Goal: Task Accomplishment & Management: Manage account settings

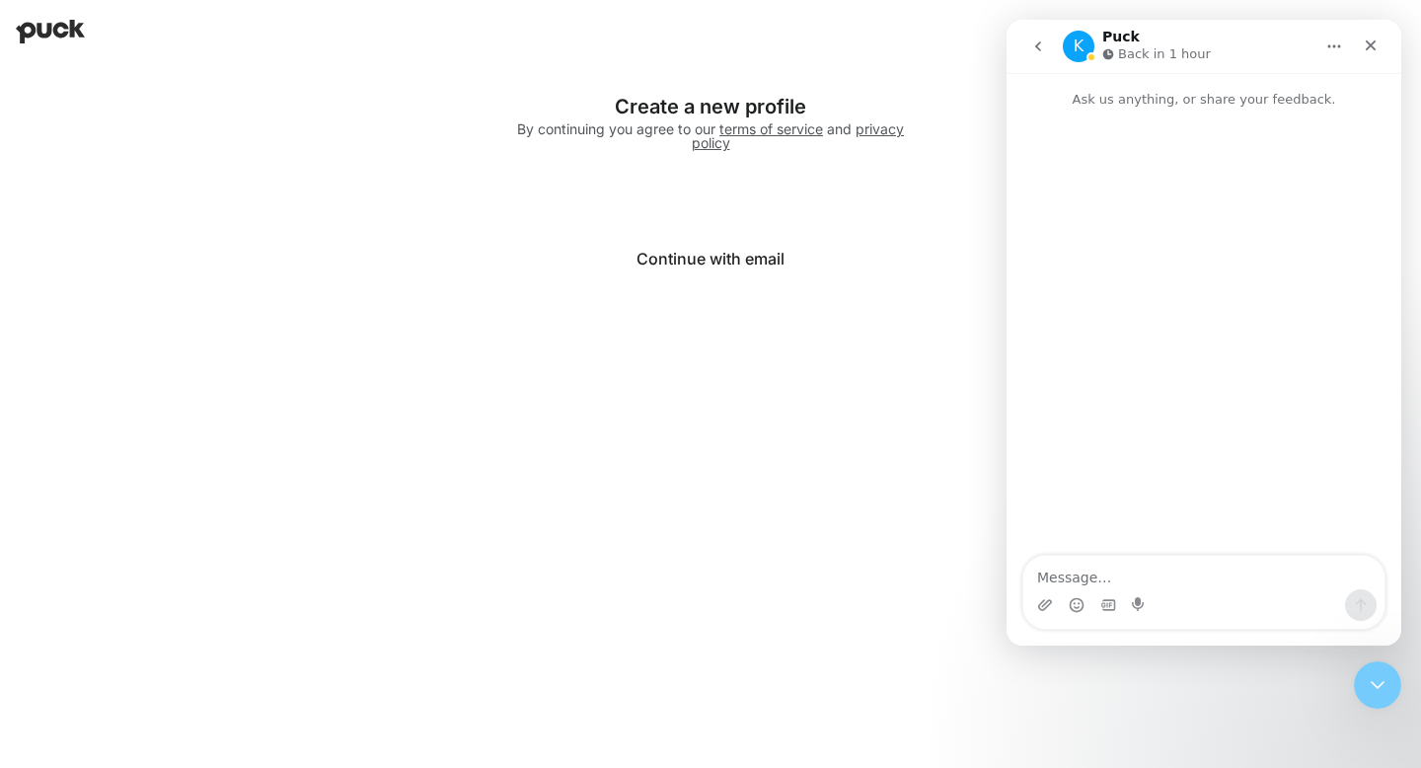
click at [55, 2] on html "Logging in with Google Create a new profile By continuing you agree to our term…" at bounding box center [710, 157] width 1421 height 314
click at [59, 33] on img at bounding box center [50, 32] width 69 height 24
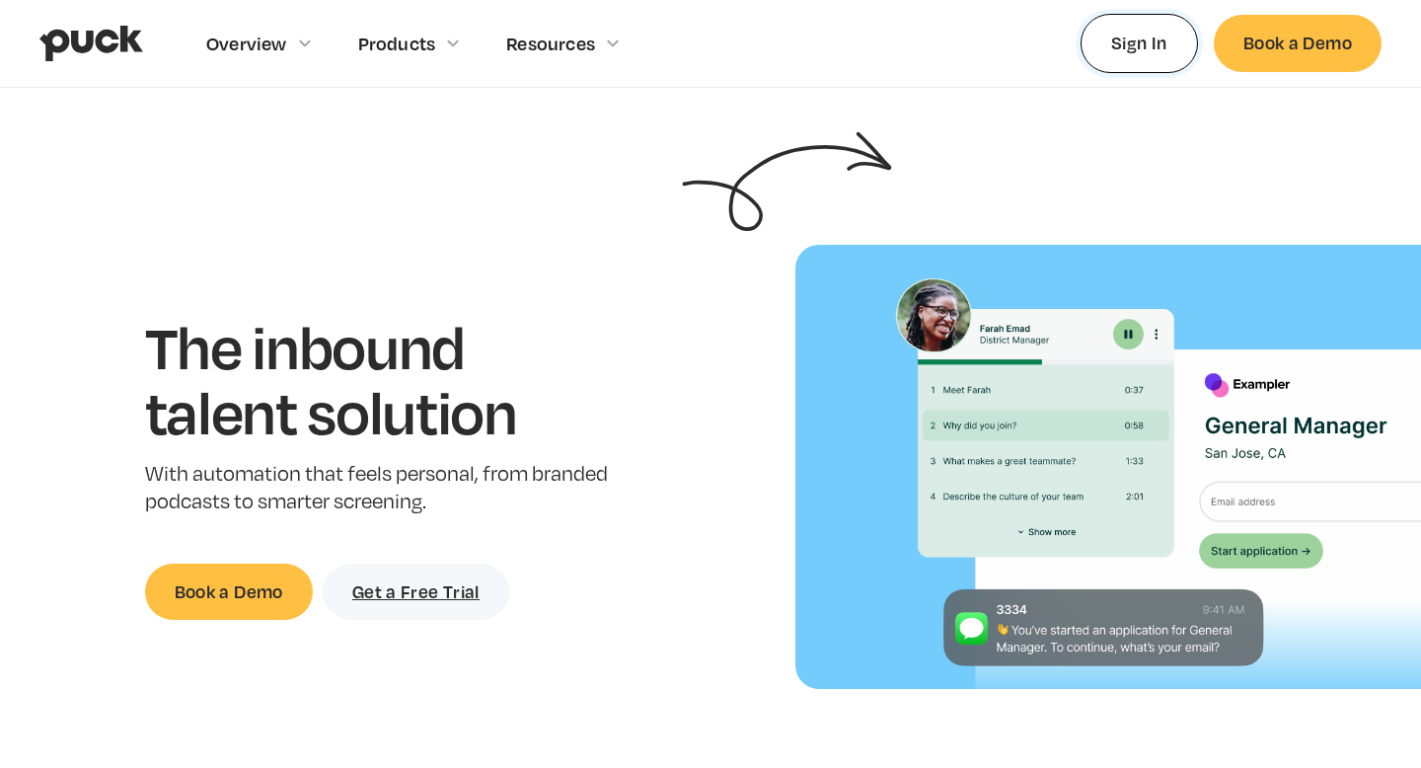
click at [1151, 47] on link "Sign In" at bounding box center [1139, 43] width 117 height 58
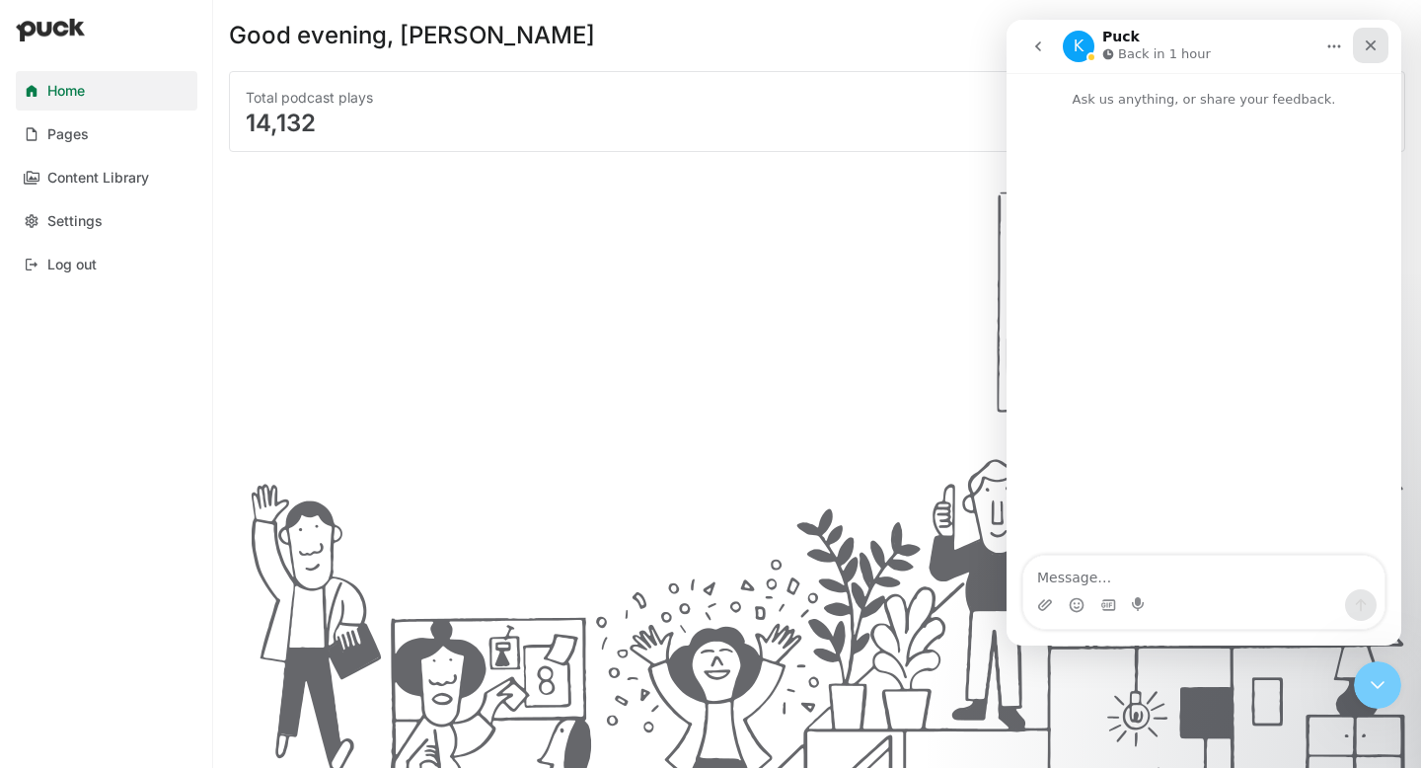
click at [1375, 51] on icon "Close" at bounding box center [1371, 46] width 16 height 16
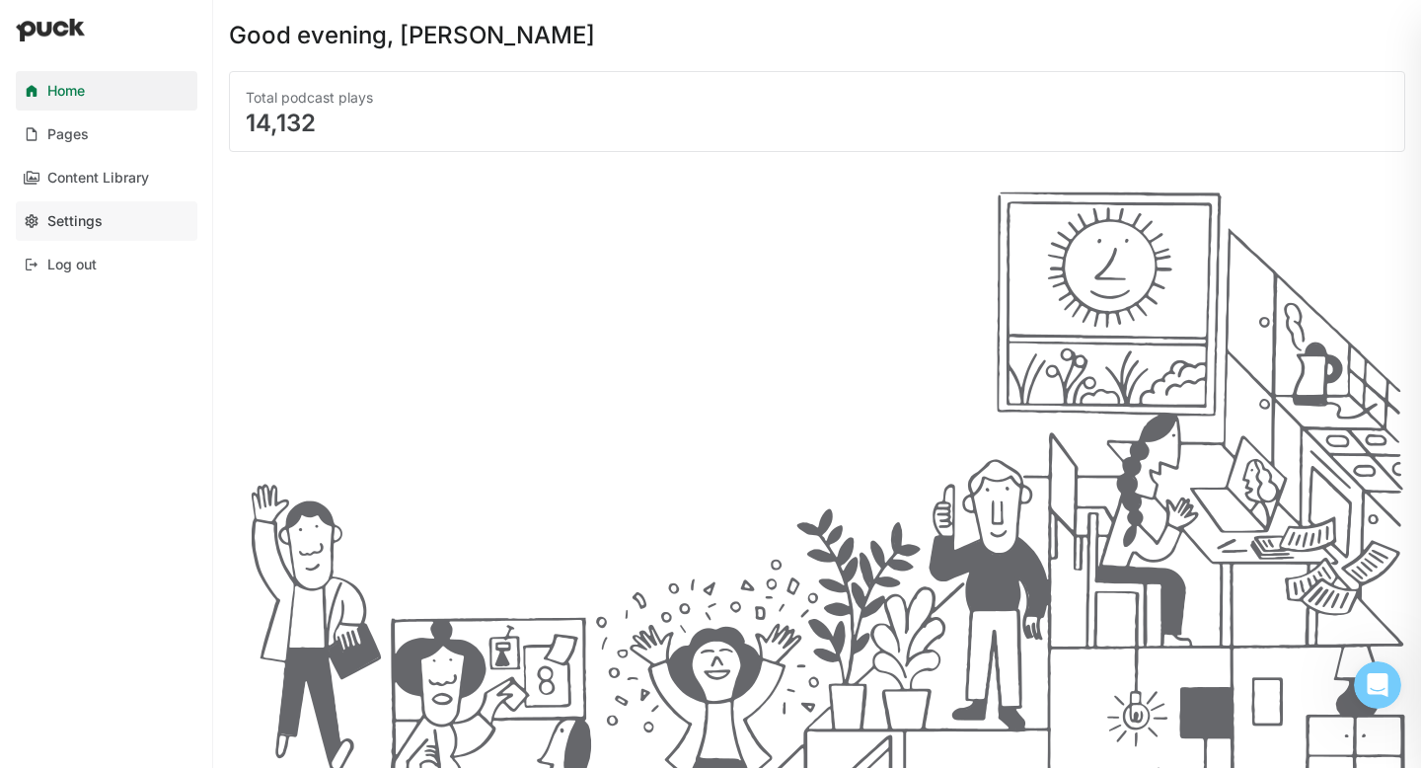
click at [72, 219] on div "Settings" at bounding box center [74, 221] width 55 height 17
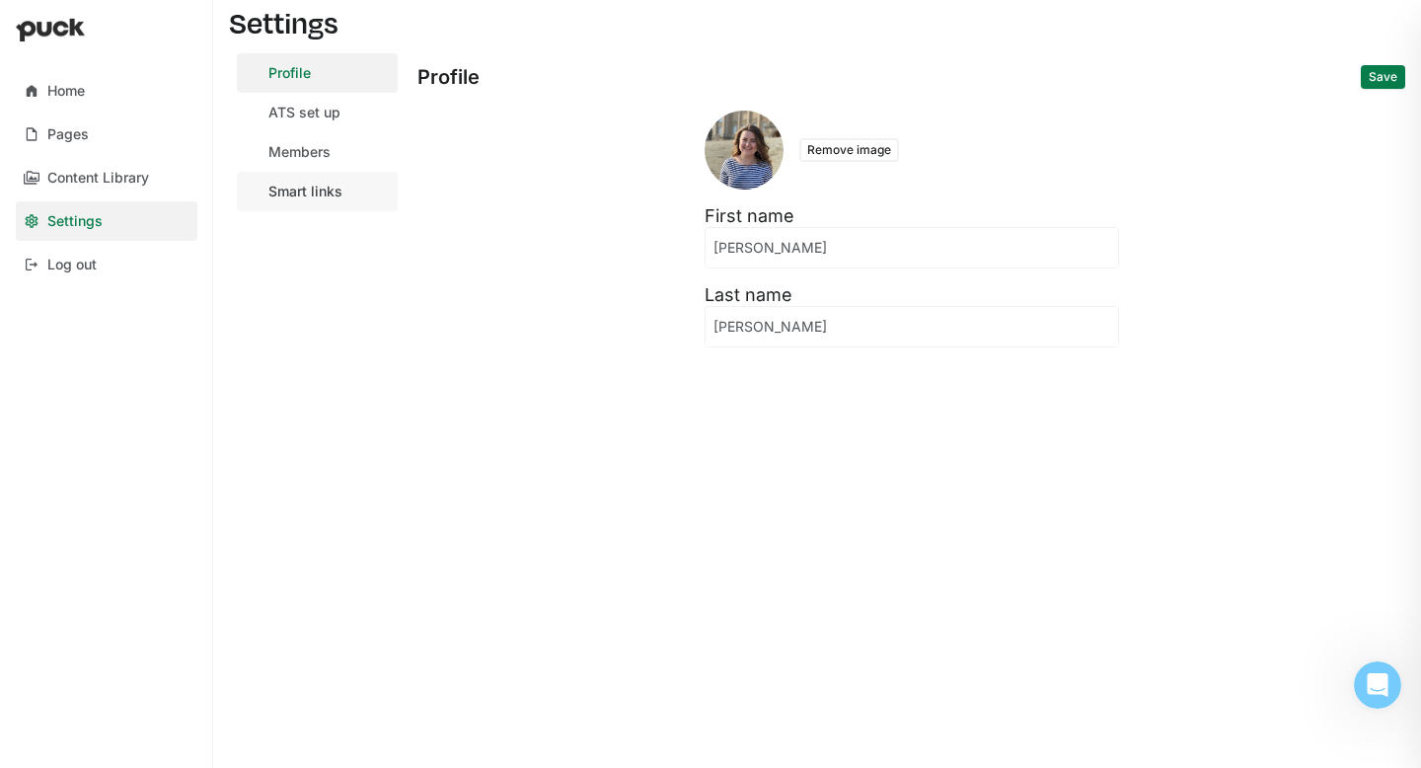
click at [298, 176] on link "Smart links" at bounding box center [317, 191] width 161 height 39
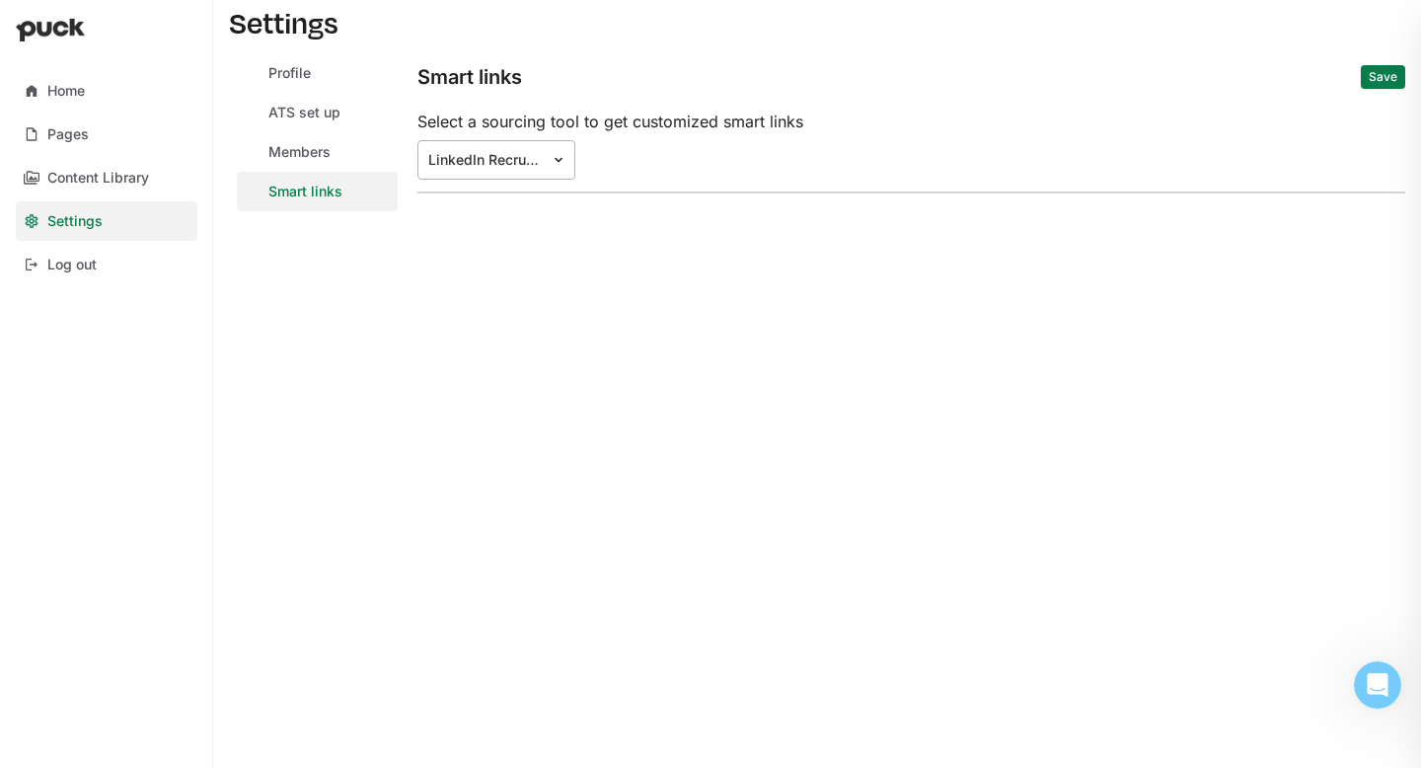
click at [463, 172] on div "LinkedIn Recruiter" at bounding box center [496, 159] width 158 height 39
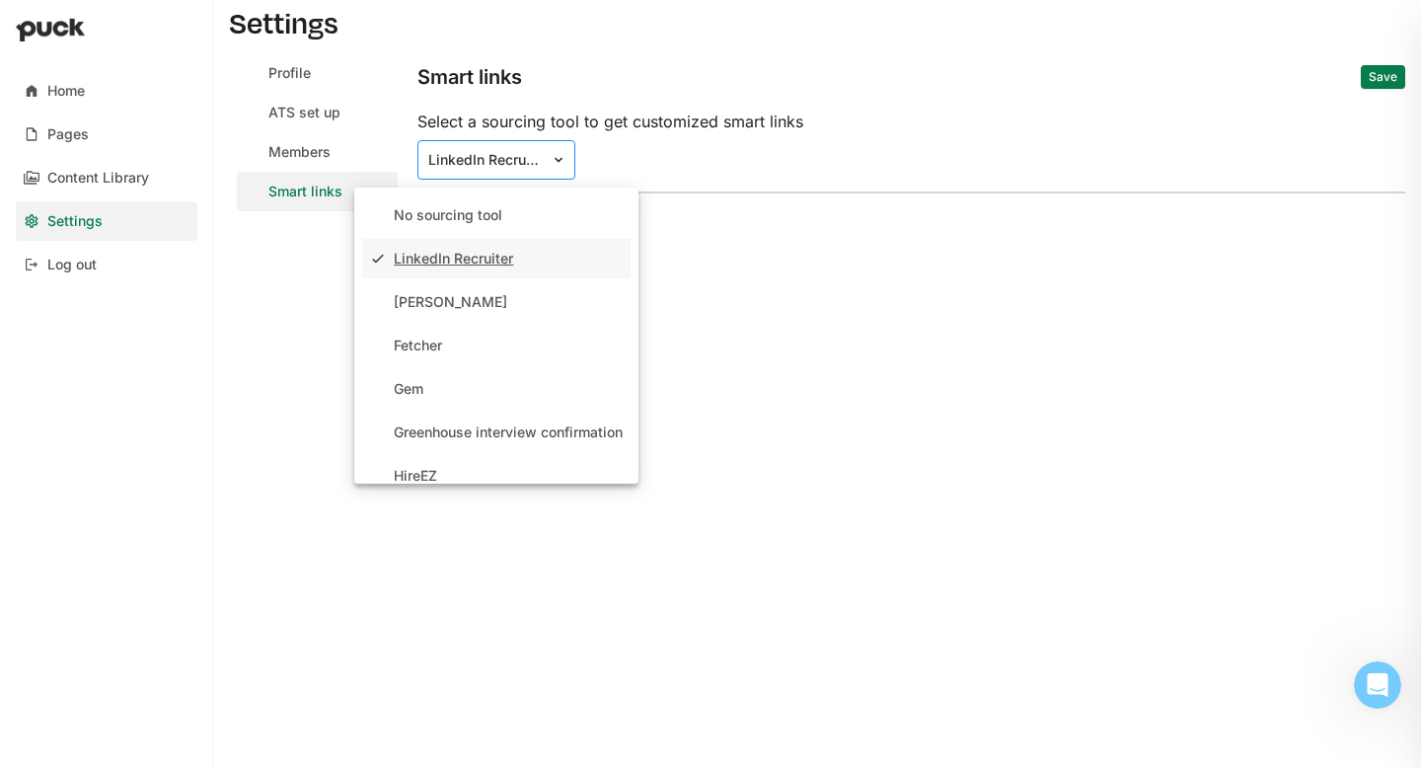
click at [463, 172] on div "LinkedIn Recruiter" at bounding box center [496, 159] width 158 height 39
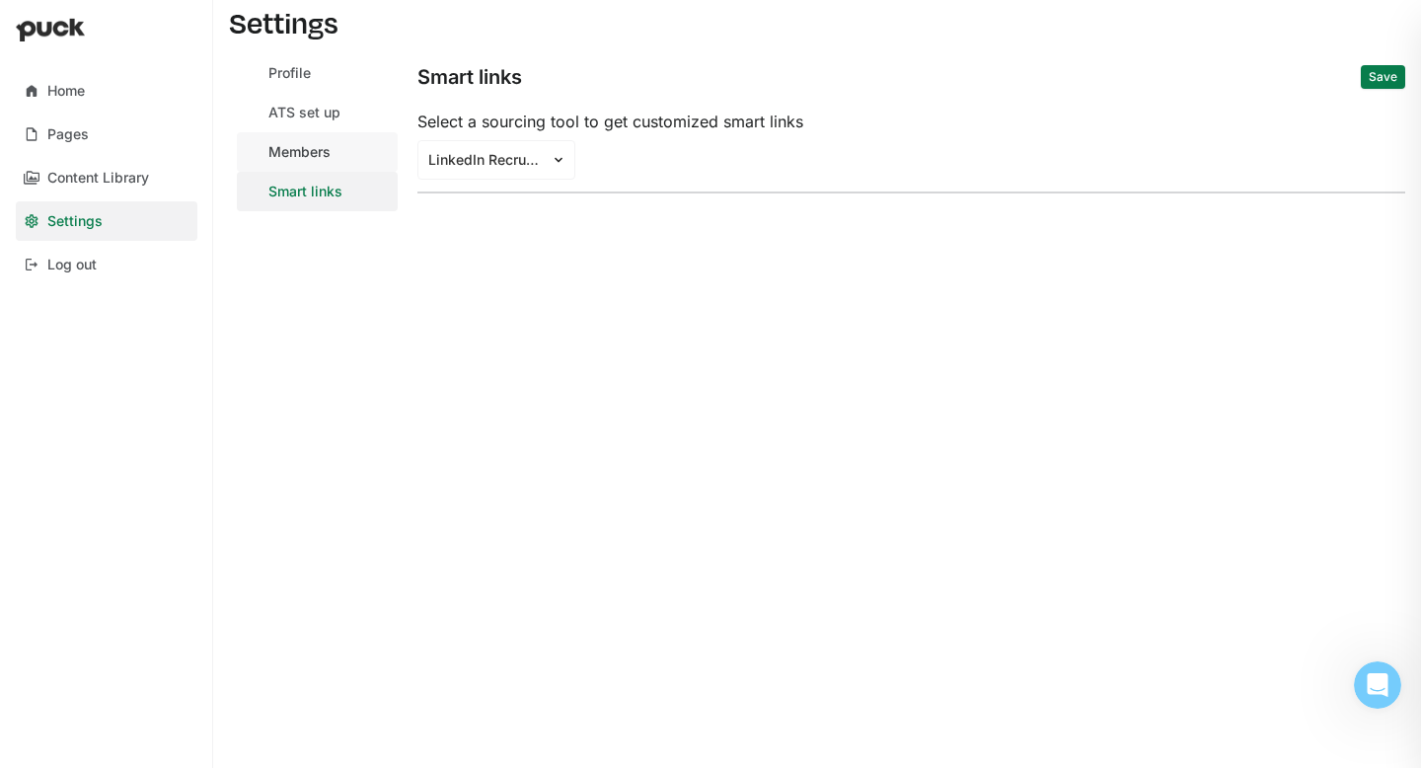
click at [290, 159] on div "Members" at bounding box center [299, 152] width 62 height 17
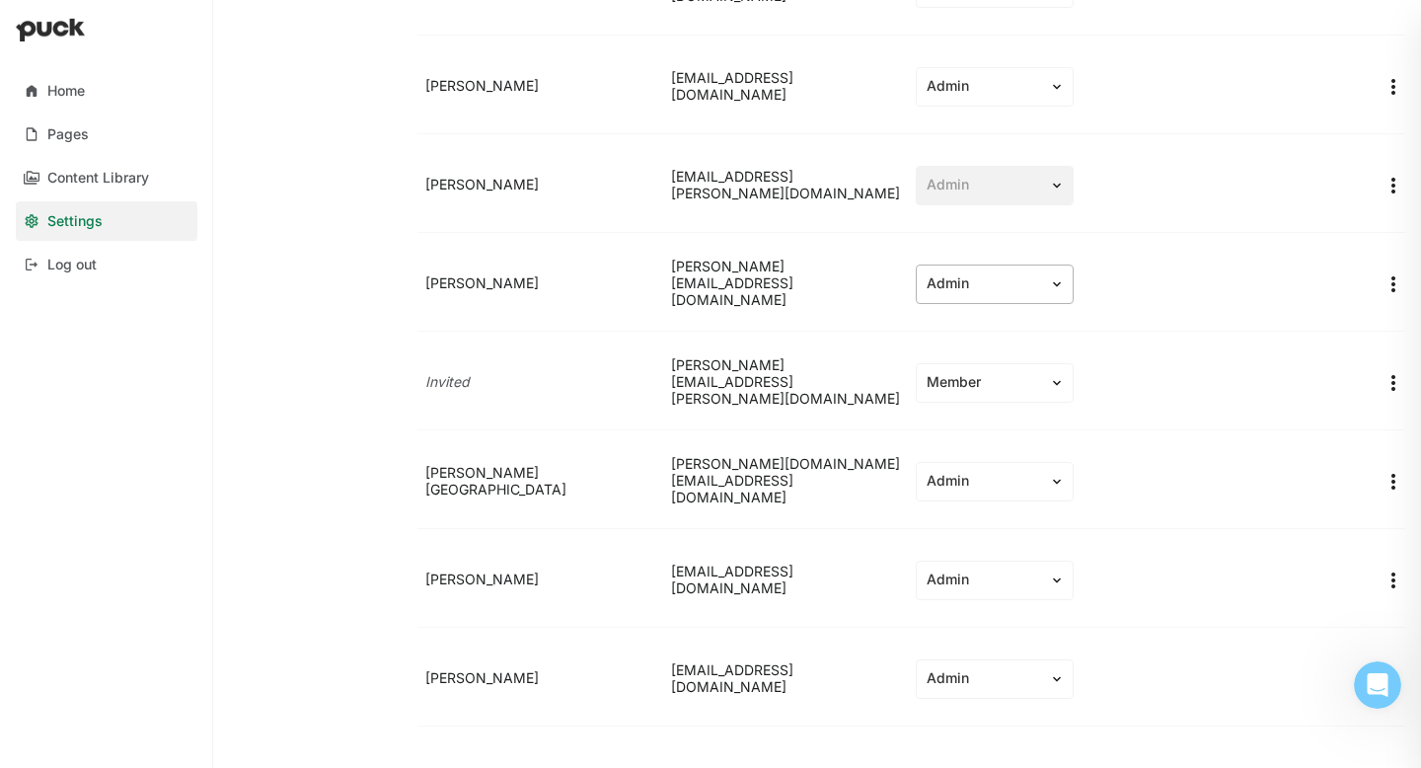
scroll to position [250, 0]
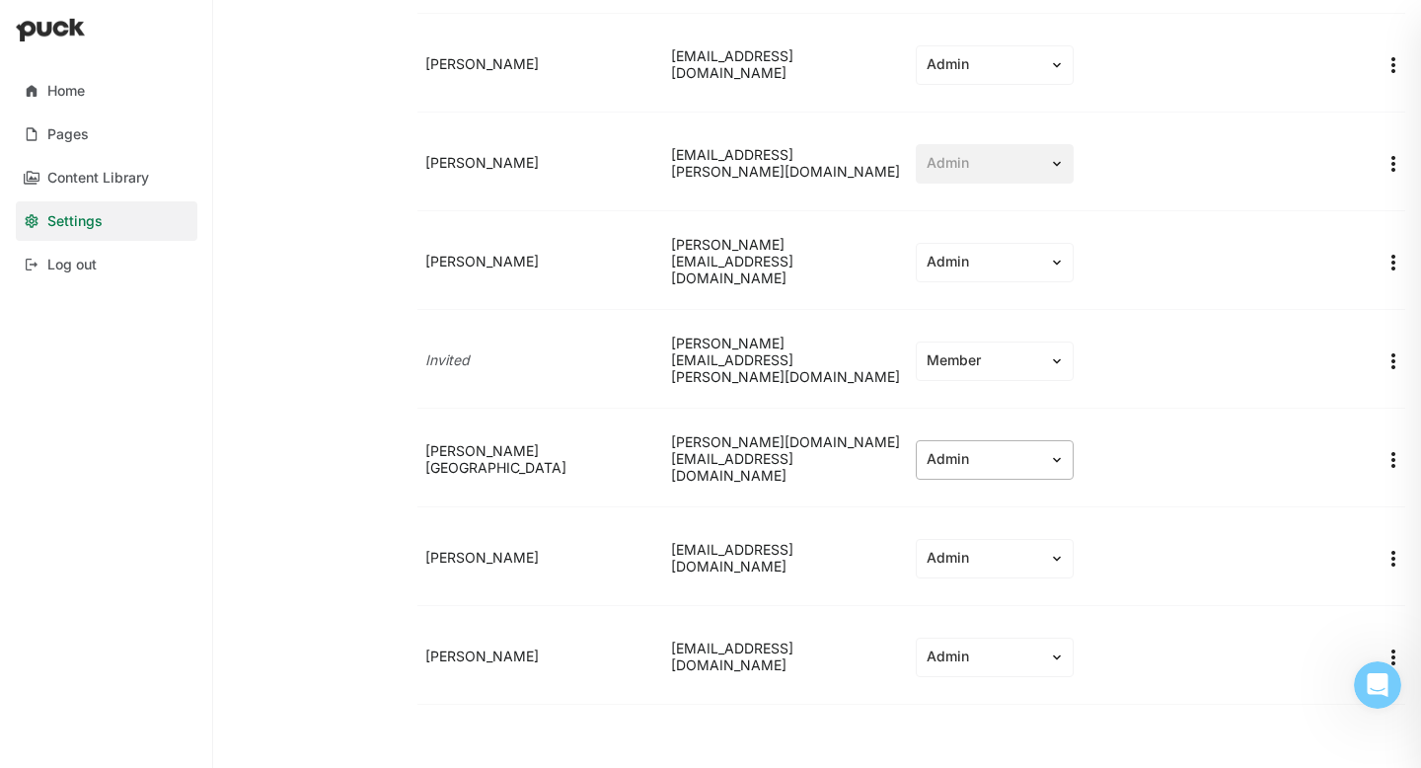
click at [1016, 460] on div "Admin" at bounding box center [983, 459] width 113 height 17
click at [826, 470] on div "[PERSON_NAME][DOMAIN_NAME][EMAIL_ADDRESS][DOMAIN_NAME]" at bounding box center [785, 458] width 245 height 65
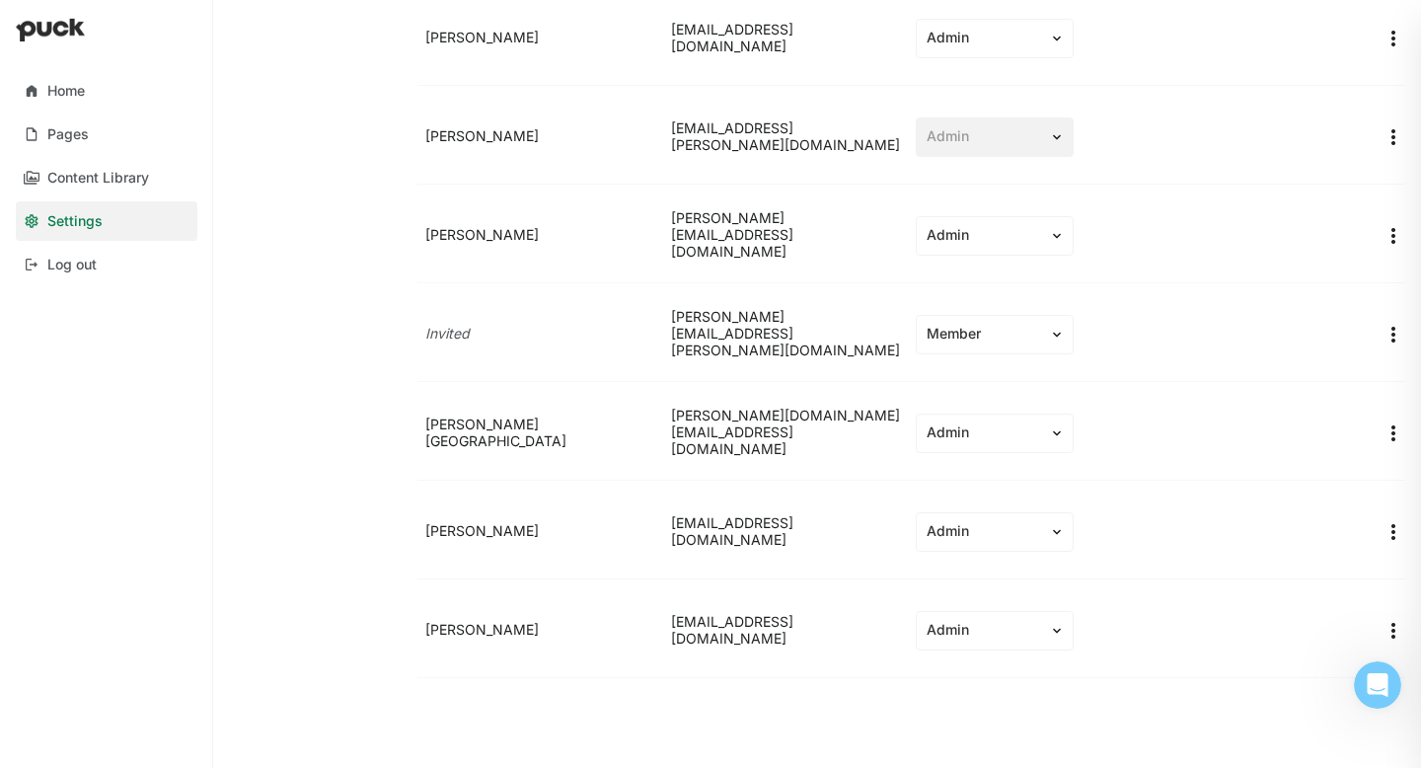
scroll to position [277, 0]
click at [1397, 439] on img "More options" at bounding box center [1394, 432] width 24 height 24
click at [1320, 478] on div "Remove team member" at bounding box center [1316, 479] width 146 height 17
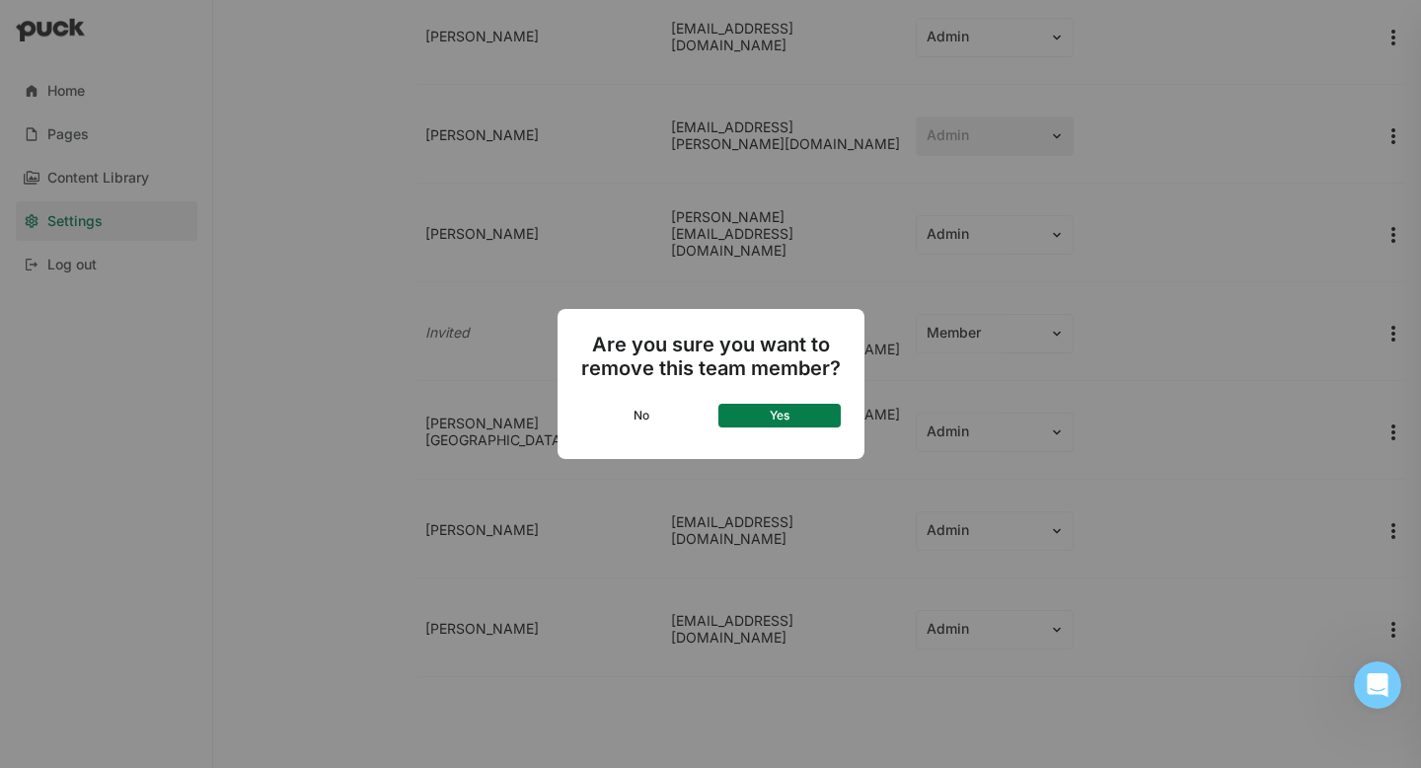
click at [796, 405] on button "Yes" at bounding box center [779, 416] width 122 height 24
click at [794, 419] on button "Yes" at bounding box center [779, 416] width 122 height 24
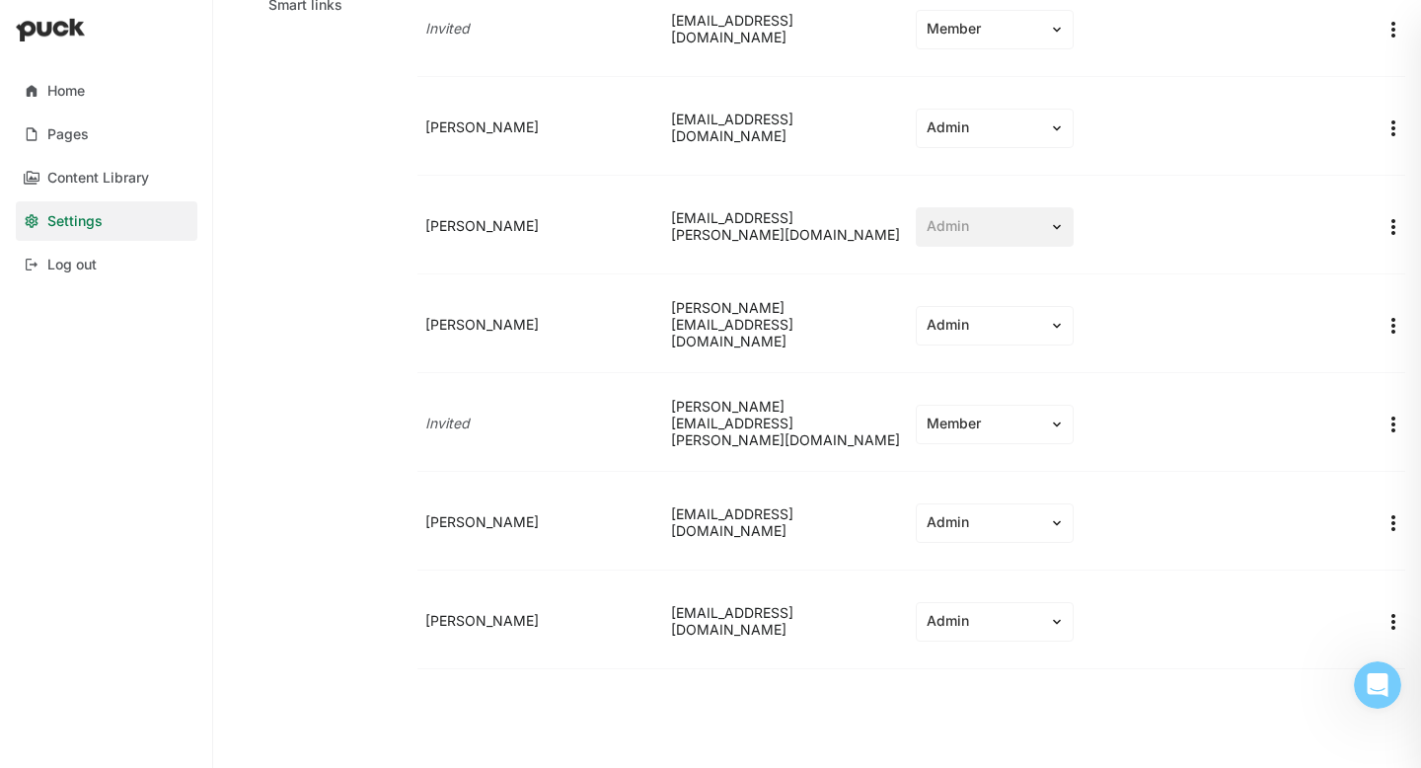
scroll to position [187, 0]
click at [1389, 516] on img "More options" at bounding box center [1394, 523] width 24 height 24
click at [1282, 575] on div "Remove team member" at bounding box center [1316, 570] width 146 height 17
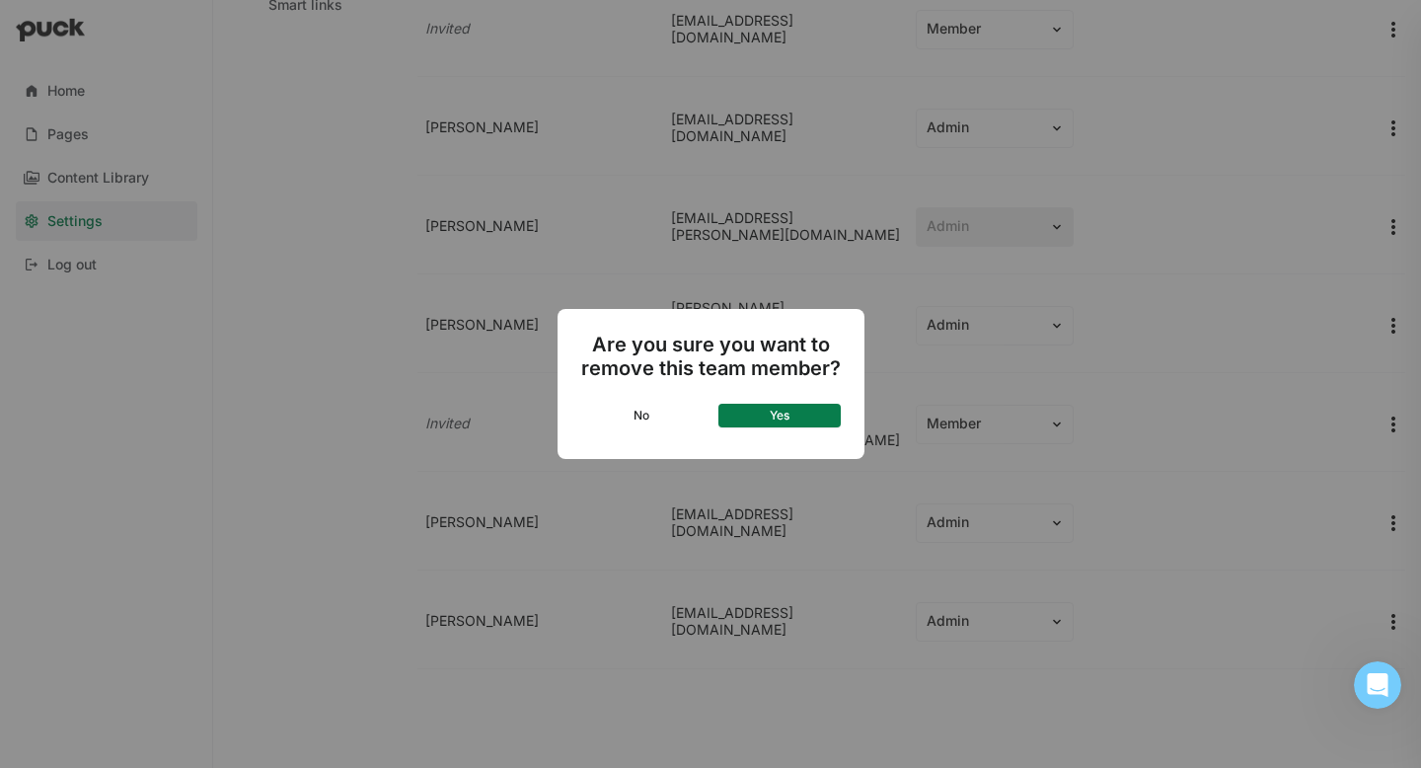
click at [775, 408] on button "Yes" at bounding box center [779, 416] width 122 height 24
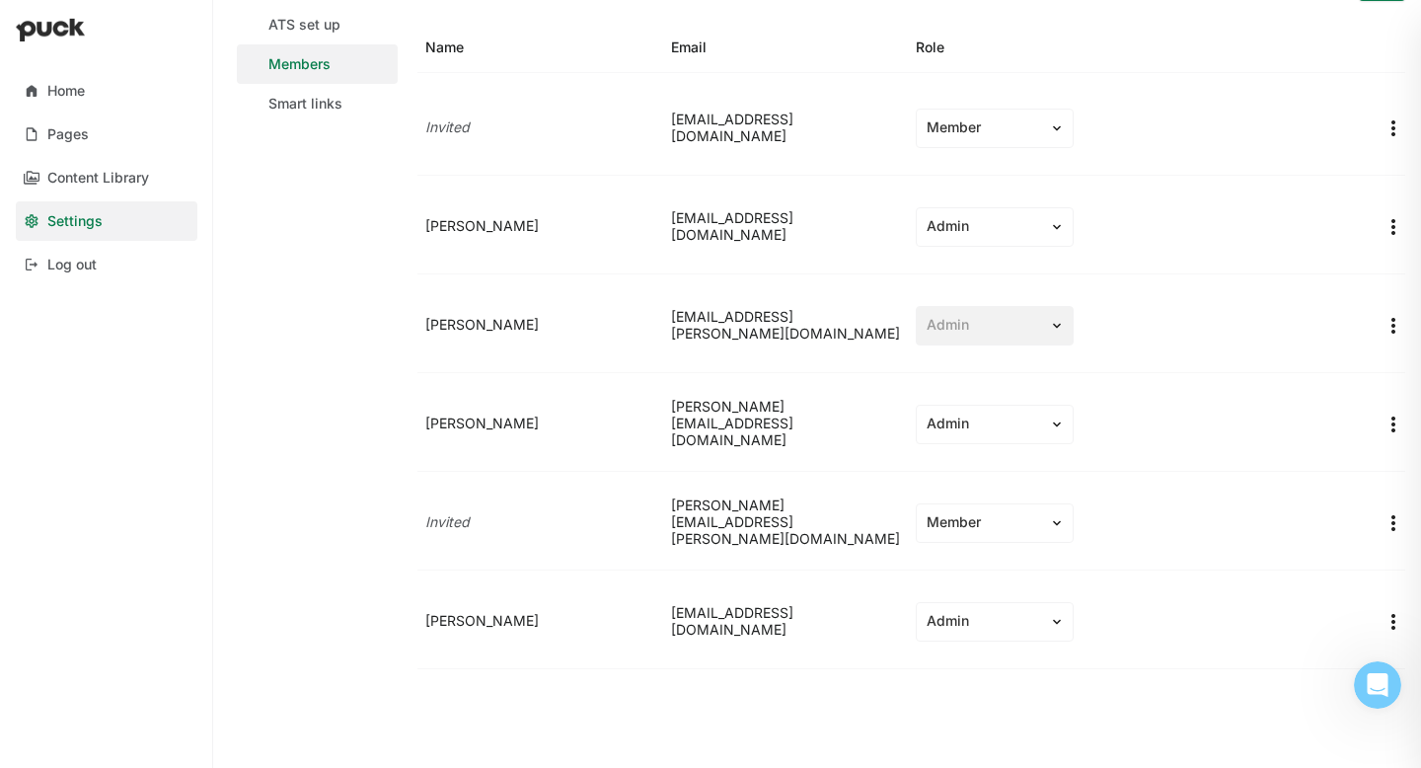
scroll to position [88, 0]
click at [998, 509] on div "Member" at bounding box center [995, 522] width 158 height 39
click at [981, 575] on div "Admin" at bounding box center [976, 577] width 42 height 17
click at [1399, 515] on img "More options" at bounding box center [1394, 523] width 24 height 24
click at [1297, 613] on div "Resend invite" at bounding box center [1286, 617] width 87 height 17
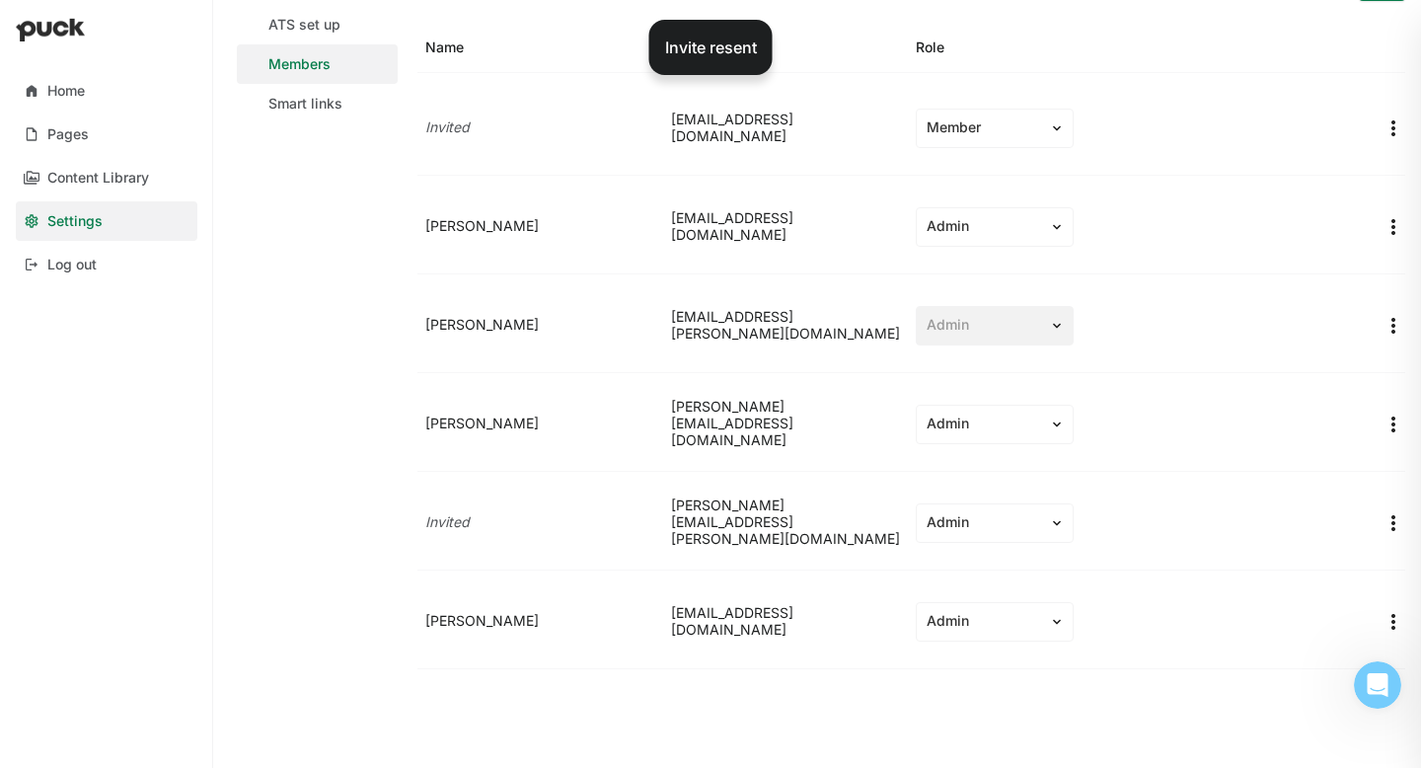
click at [1395, 413] on img "More options" at bounding box center [1394, 425] width 24 height 24
click at [1312, 467] on div "Remove team member" at bounding box center [1316, 471] width 146 height 17
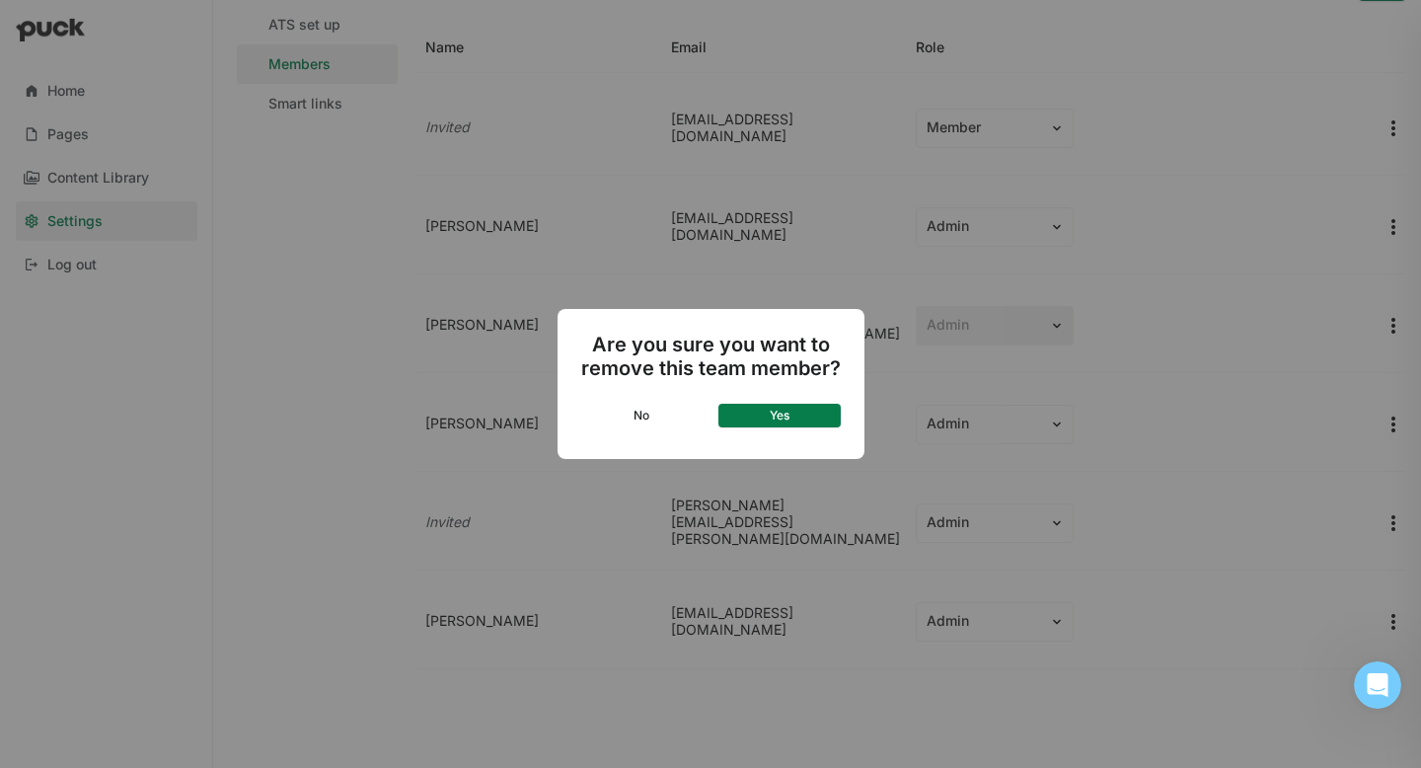
click at [738, 420] on button "Yes" at bounding box center [779, 416] width 122 height 24
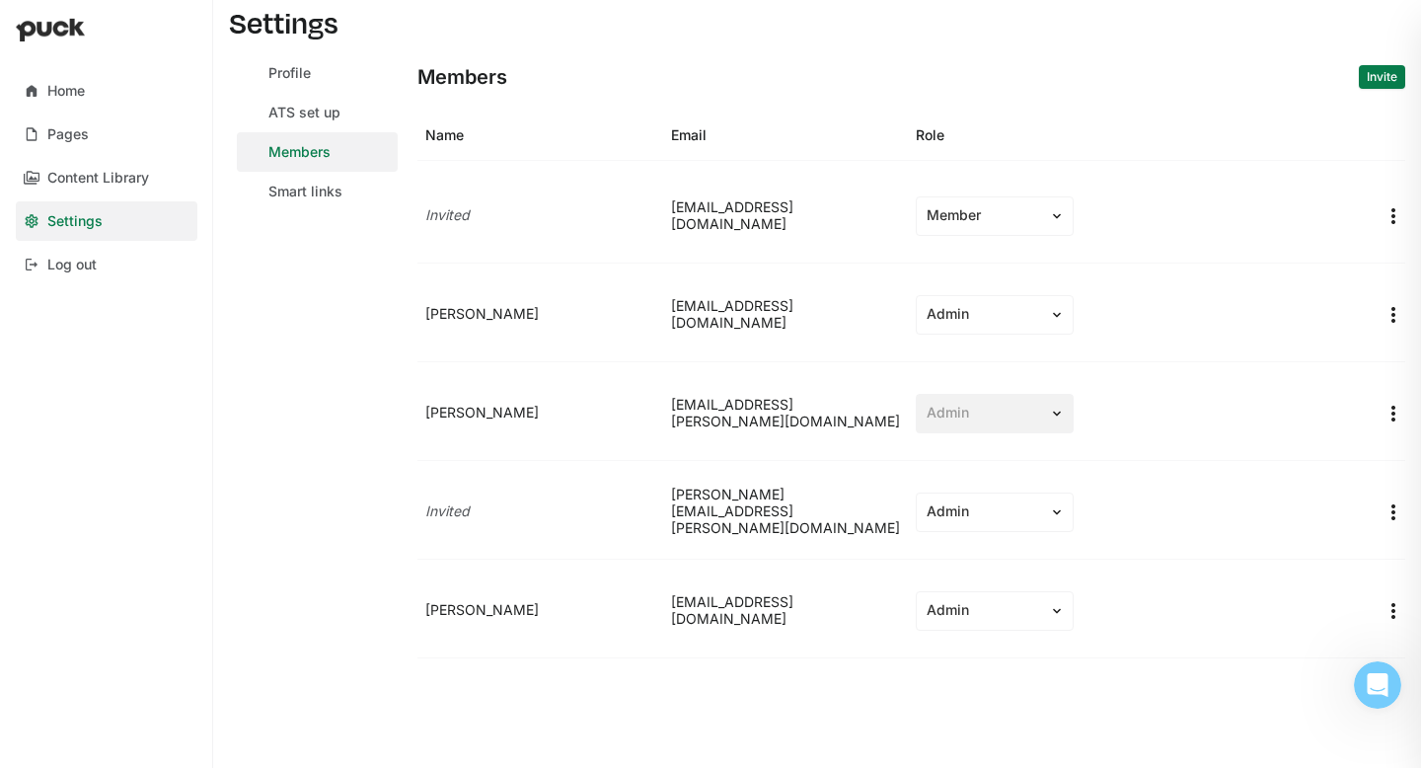
scroll to position [0, 0]
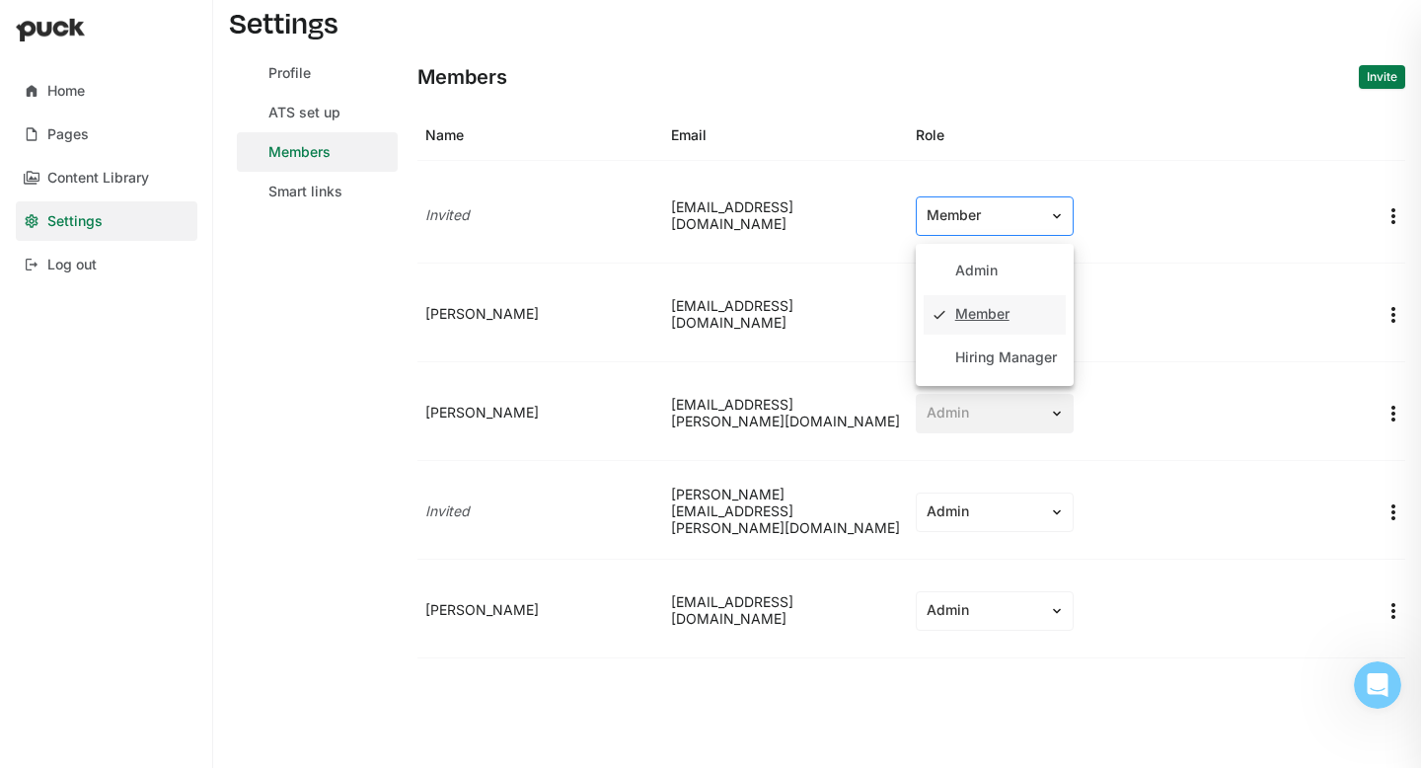
click at [944, 203] on div "Member" at bounding box center [995, 215] width 158 height 39
click at [955, 274] on div "Admin" at bounding box center [976, 271] width 42 height 17
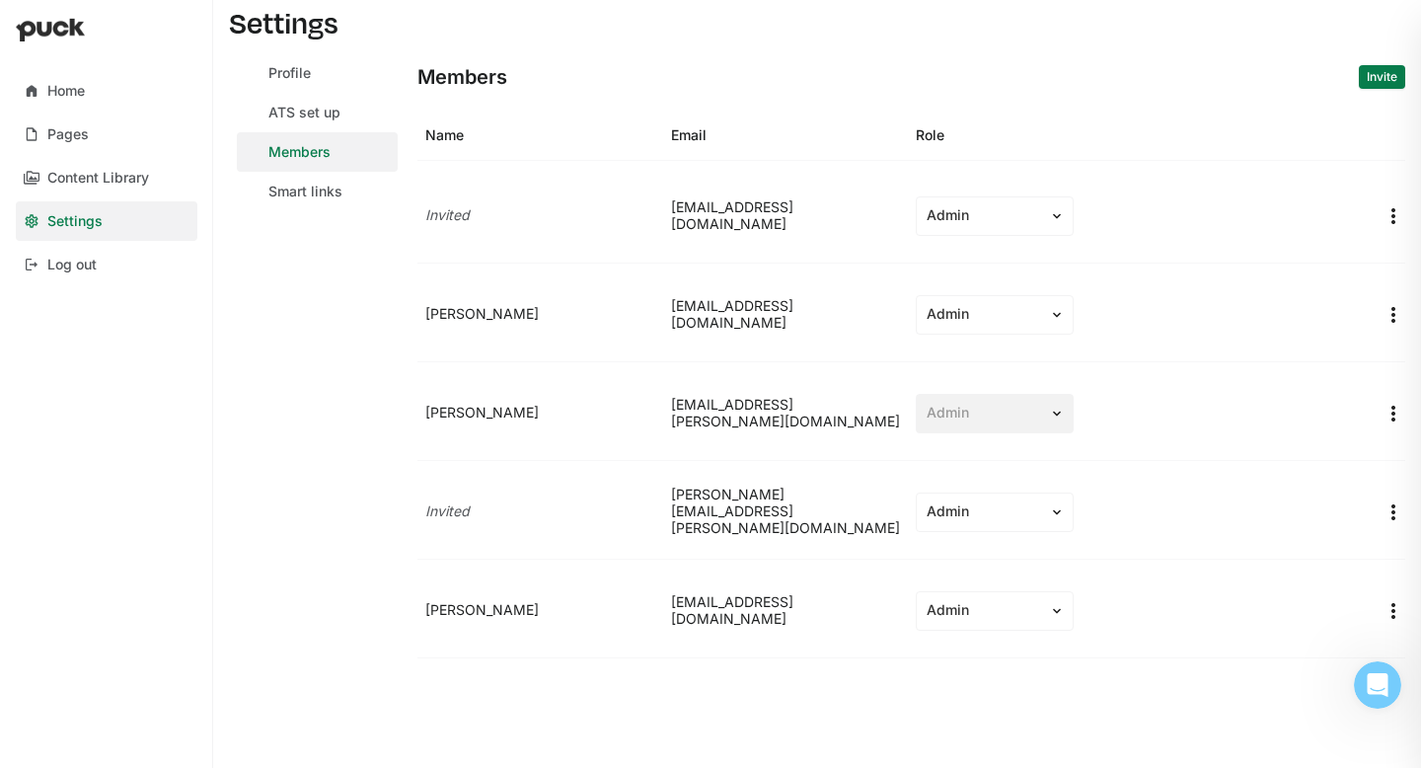
click at [1397, 216] on img "More options" at bounding box center [1394, 216] width 24 height 24
click at [1028, 198] on div "Admin" at bounding box center [995, 215] width 158 height 39
click at [1000, 297] on div "Member" at bounding box center [995, 314] width 142 height 39
click at [1402, 215] on img "More options" at bounding box center [1394, 216] width 24 height 24
click at [1306, 305] on div "Resend invite" at bounding box center [1286, 310] width 87 height 17
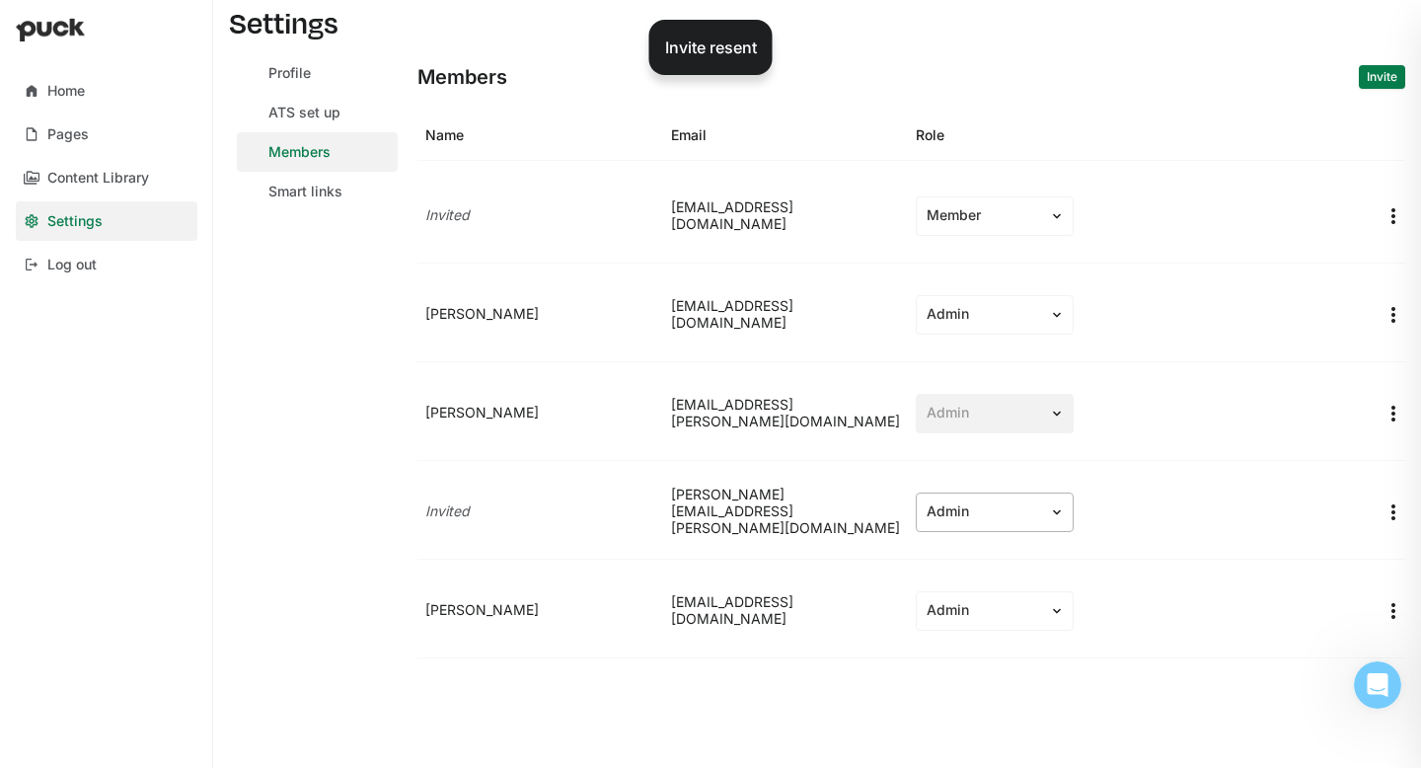
click at [1013, 505] on div "Admin" at bounding box center [983, 511] width 113 height 17
click at [993, 609] on div "Member" at bounding box center [982, 610] width 54 height 17
click at [1181, 430] on div "Admin" at bounding box center [1145, 413] width 474 height 55
click at [280, 122] on link "ATS set up" at bounding box center [317, 112] width 161 height 39
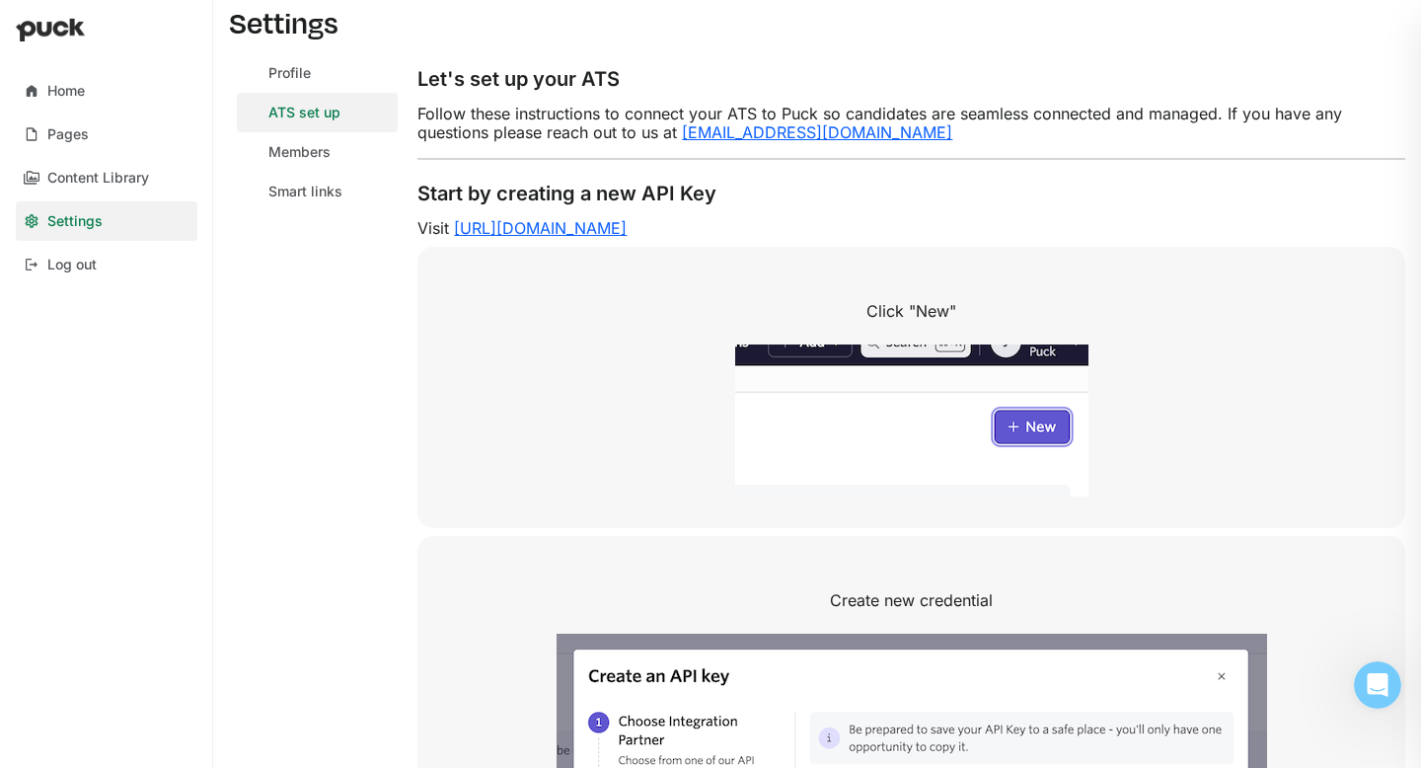
click at [620, 223] on link "[URL][DOMAIN_NAME]" at bounding box center [540, 228] width 173 height 20
click at [111, 99] on link "Home" at bounding box center [107, 90] width 182 height 39
